Goal: Task Accomplishment & Management: Use online tool/utility

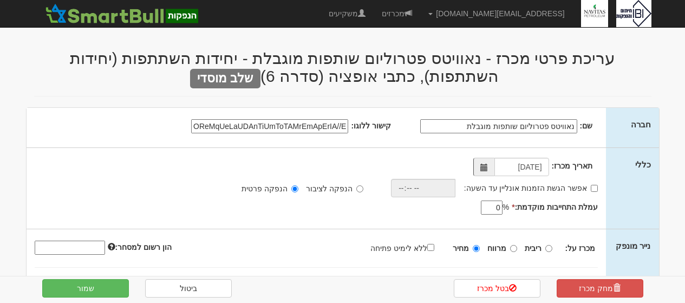
select select "יחידות השתתפות"
select select "כתבי אופציה"
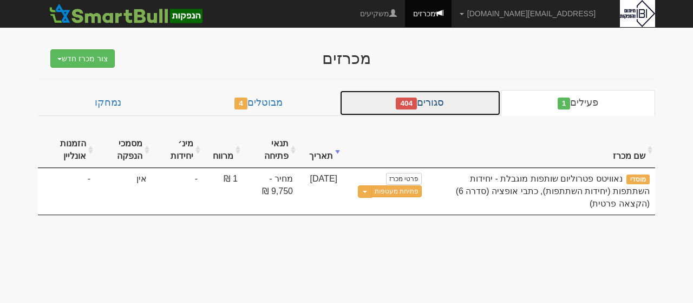
click at [425, 109] on link "סגורים 404" at bounding box center [420, 103] width 161 height 26
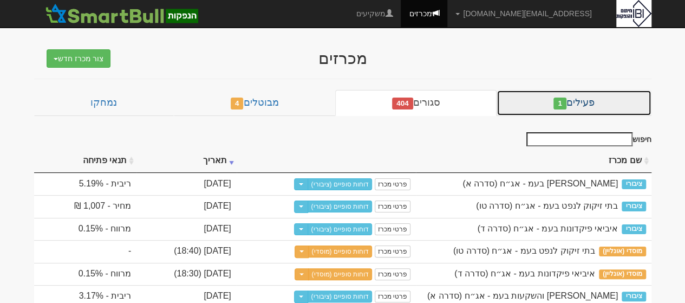
click at [586, 100] on link "פעילים 1" at bounding box center [574, 103] width 154 height 26
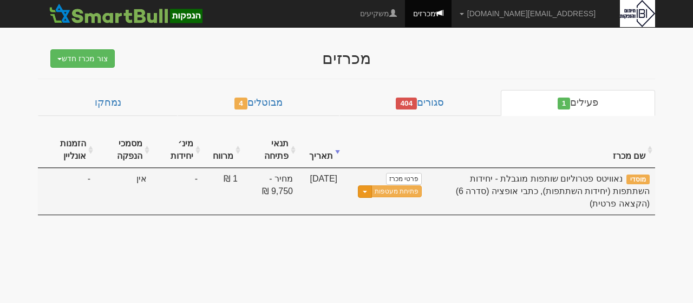
click at [369, 193] on button "Toggle Dropdown" at bounding box center [365, 191] width 14 height 12
click at [366, 193] on button "Toggle Dropdown" at bounding box center [365, 191] width 14 height 12
click at [404, 190] on link "פתיחת מעטפות" at bounding box center [397, 191] width 50 height 12
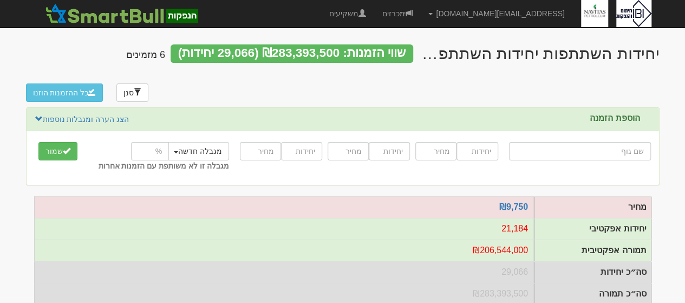
scroll to position [3, 0]
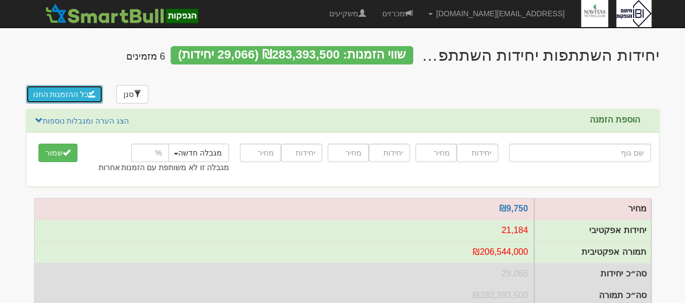
click at [62, 94] on button "כל ההזמנות הוזנו" at bounding box center [64, 94] width 77 height 18
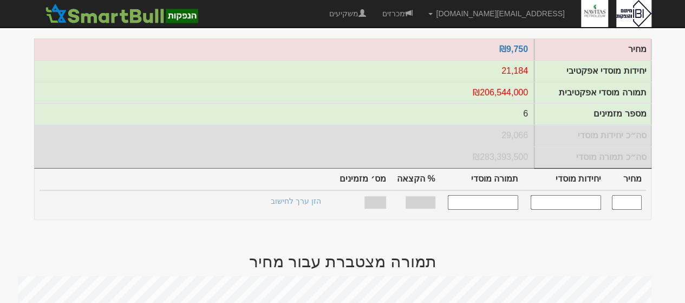
scroll to position [164, 0]
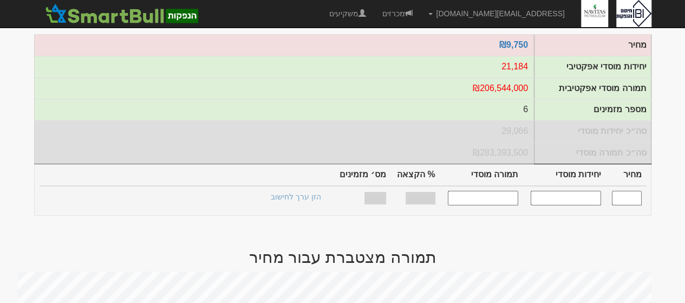
click at [577, 191] on input "text" at bounding box center [566, 198] width 70 height 15
type input "29066"
type input "9,750"
type input "21,184"
type input "206,544,000"
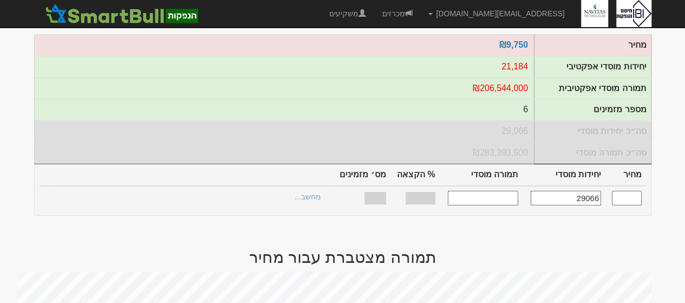
type input "100%"
type input "6"
type input "21,184"
click at [289, 191] on link "הצעות זוכות >" at bounding box center [299, 198] width 60 height 15
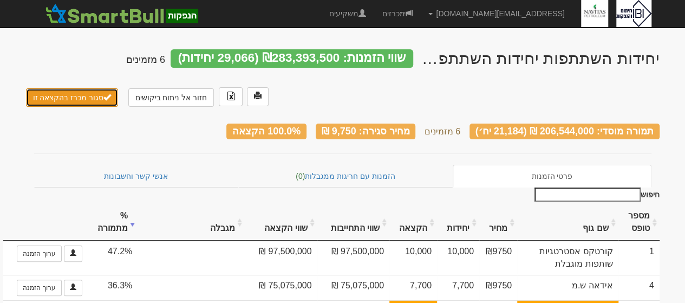
click at [60, 100] on button "סגור מכרז בהקצאה זו" at bounding box center [72, 97] width 93 height 18
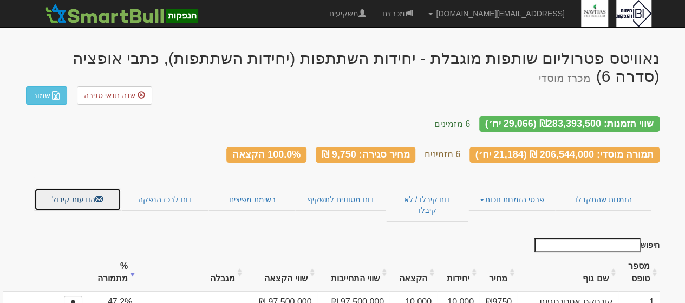
click at [78, 188] on link "הודעות קיבול" at bounding box center [77, 199] width 87 height 23
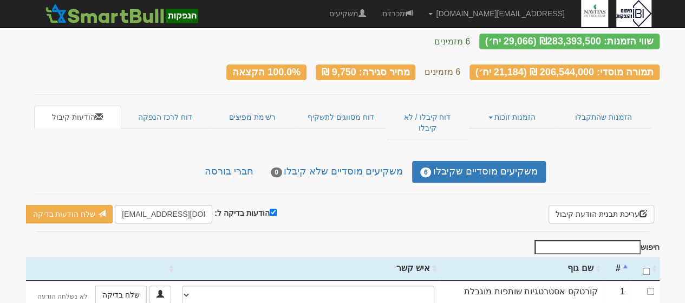
scroll to position [85, 0]
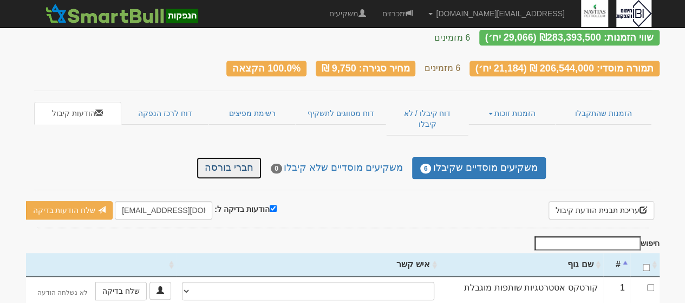
click at [239, 157] on link "חברי בורסה" at bounding box center [229, 168] width 65 height 22
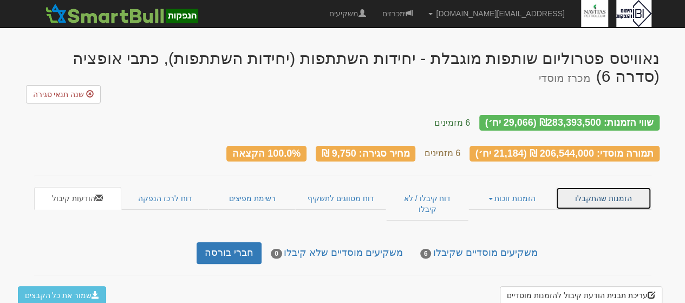
click at [588, 187] on link "הזמנות שהתקבלו" at bounding box center [603, 198] width 95 height 23
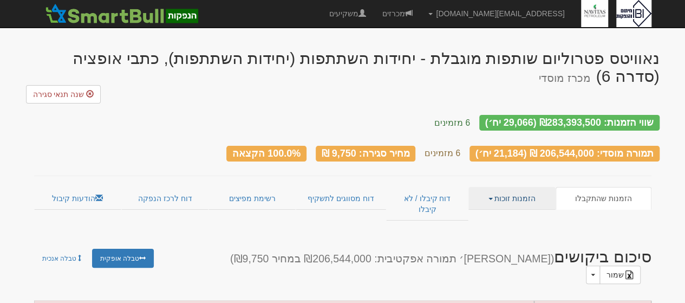
click at [511, 187] on link "הזמנות זוכות" at bounding box center [511, 198] width 87 height 23
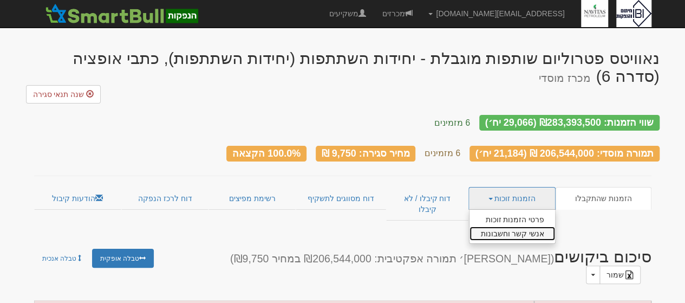
click at [521, 226] on link "אנשי קשר וחשבונות" at bounding box center [513, 233] width 86 height 14
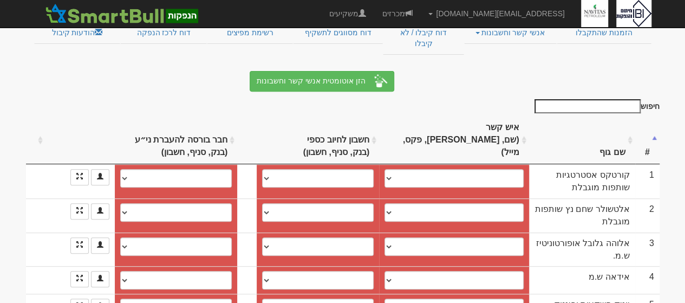
scroll to position [165, 0]
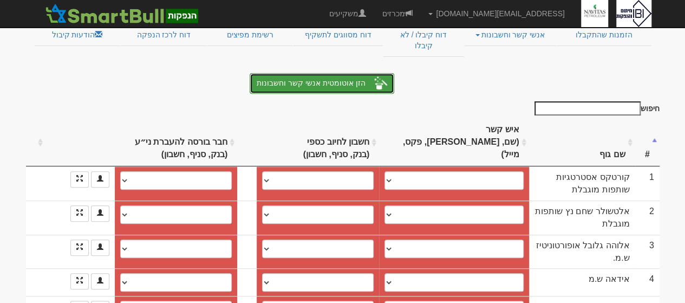
click at [346, 73] on button "הזן אוטומטית אנשי קשר וחשבונות" at bounding box center [322, 83] width 144 height 21
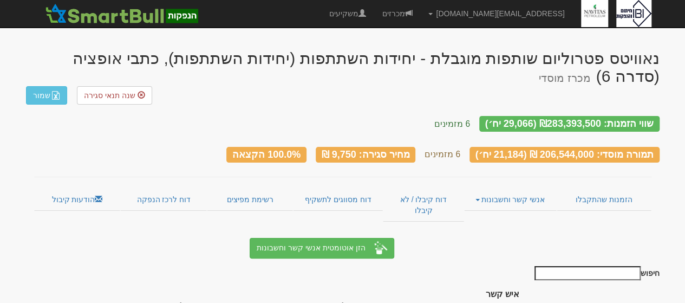
drag, startPoint x: 683, startPoint y: 102, endPoint x: 686, endPoint y: 84, distance: 18.6
click at [685, 84] on html "[EMAIL_ADDRESS][DOMAIN_NAME] הגדרות חשבונות הנפקה תבניות הודעות קיבול" at bounding box center [342, 276] width 685 height 552
click at [420, 12] on link "מכרזים" at bounding box center [397, 13] width 47 height 27
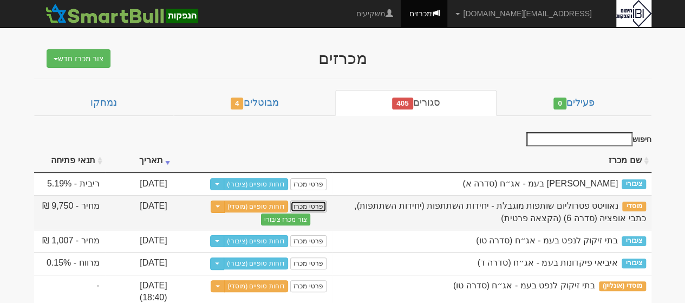
click at [308, 206] on link "פרטי מכרז" at bounding box center [308, 206] width 36 height 12
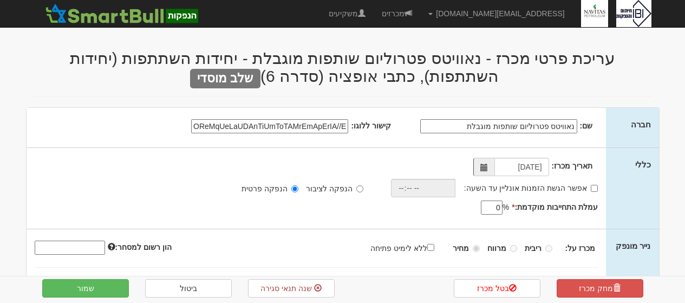
select select "יחידות השתתפות"
select select "כתבי אופציה"
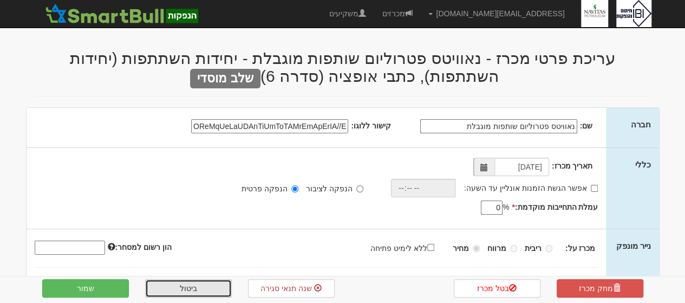
click at [188, 287] on link "ביטול" at bounding box center [188, 288] width 87 height 18
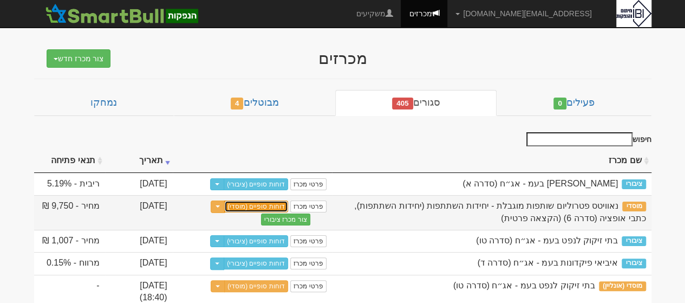
click at [266, 204] on link "דוחות סופיים (מוסדי)" at bounding box center [256, 206] width 64 height 12
